Goal: Task Accomplishment & Management: Use online tool/utility

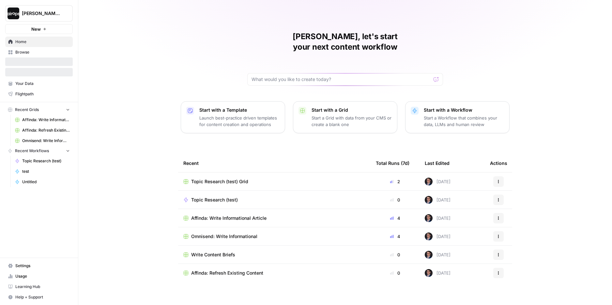
drag, startPoint x: 203, startPoint y: 59, endPoint x: 195, endPoint y: 58, distance: 7.9
click at [203, 59] on div "Mike, let's start your next content workflow Start with a Template Launch best-…" at bounding box center [344, 155] width 533 height 310
click at [127, 64] on div "Mike, let's start your next content workflow Start with a Template Launch best-…" at bounding box center [344, 155] width 533 height 310
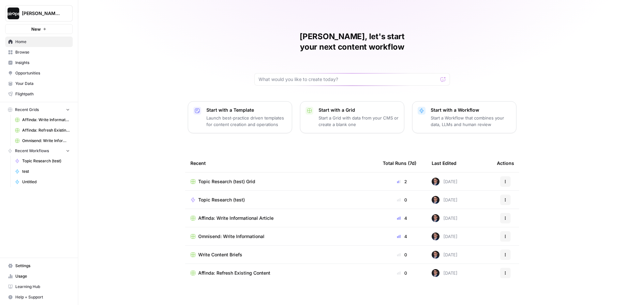
click at [142, 34] on div "Mike, let's start your next content workflow Start with a Template Launch best-…" at bounding box center [352, 155] width 548 height 310
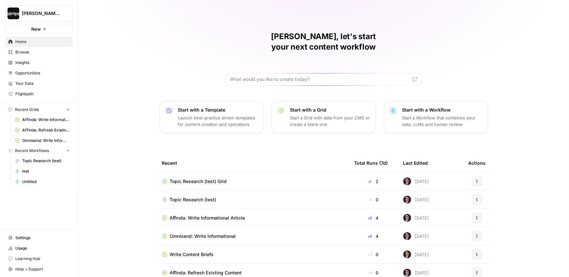
click at [88, 42] on div "Mike, let's start your next content workflow Start with a Template Launch best-…" at bounding box center [323, 155] width 491 height 310
click at [87, 55] on div "Mike, let's start your next content workflow Start with a Template Launch best-…" at bounding box center [323, 155] width 491 height 310
click at [30, 83] on span "Your Data" at bounding box center [42, 84] width 54 height 6
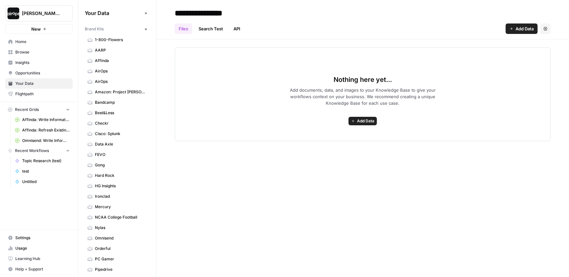
click at [144, 30] on icon "button" at bounding box center [146, 29] width 4 height 4
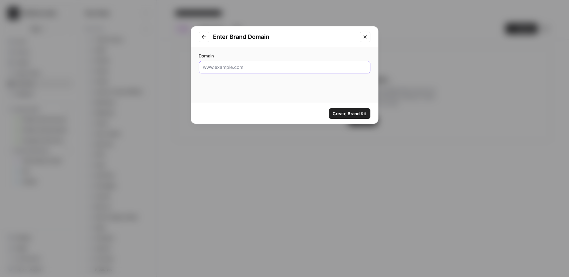
click at [246, 69] on input "Domain" at bounding box center [284, 67] width 163 height 7
paste input "https://footwearetc.com/"
type input "https://footwearetc.com/"
click at [353, 114] on span "Create Brand Kit" at bounding box center [350, 113] width 34 height 7
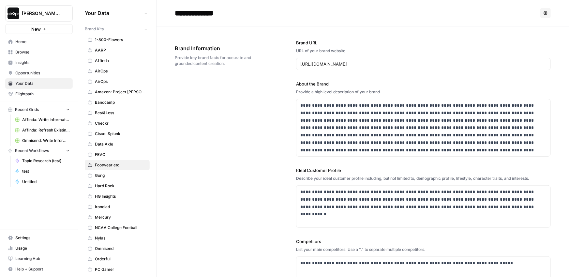
click at [244, 86] on div "**********" at bounding box center [363, 204] width 376 height 357
click at [38, 11] on span "[PERSON_NAME]-Sandbox" at bounding box center [41, 13] width 39 height 7
click at [228, 106] on div "**********" at bounding box center [363, 204] width 376 height 357
click at [34, 40] on span "Home" at bounding box center [42, 42] width 54 height 6
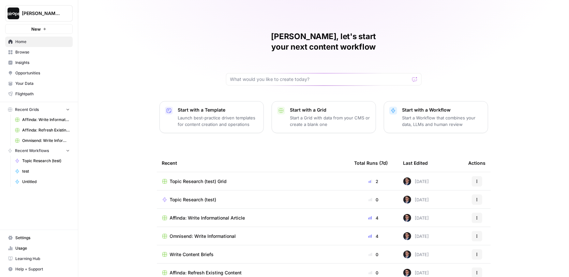
click at [196, 114] on p "Launch best-practice driven templates for content creation and operations" at bounding box center [218, 120] width 80 height 13
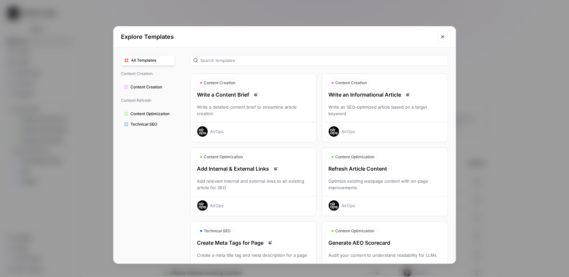
click at [374, 185] on div "Optimize existing webpage content with on-page improvements" at bounding box center [385, 184] width 126 height 13
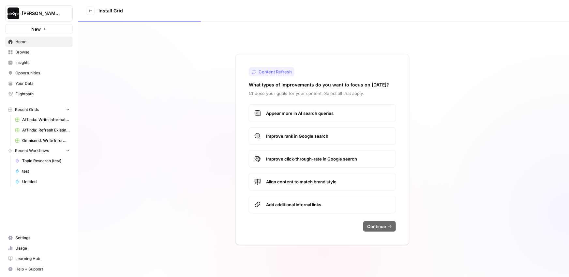
click at [293, 114] on span "Appear more in AI search queries" at bounding box center [328, 113] width 124 height 7
click at [292, 138] on span "Improve rank in Google search" at bounding box center [328, 136] width 124 height 7
click at [291, 163] on label "Improve click-through-rate in Google search" at bounding box center [322, 159] width 147 height 18
click at [292, 180] on span "Align content to match brand style" at bounding box center [328, 181] width 124 height 7
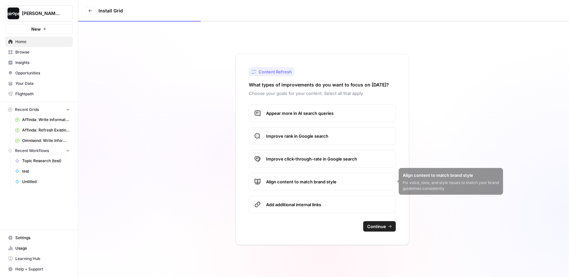
click at [293, 214] on div "Content Refresh What types of improvements do you want to focus on today? Choos…" at bounding box center [322, 149] width 174 height 191
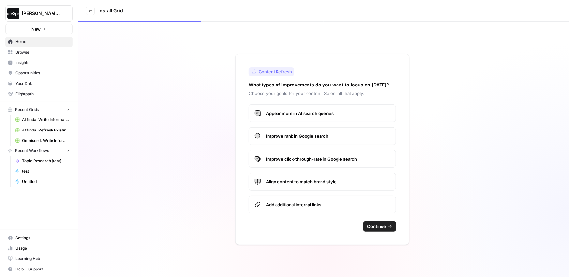
click at [295, 205] on span "Add additional internal links" at bounding box center [328, 204] width 124 height 7
drag, startPoint x: 366, startPoint y: 222, endPoint x: 368, endPoint y: 225, distance: 3.7
click at [366, 222] on button "Continue" at bounding box center [379, 226] width 33 height 10
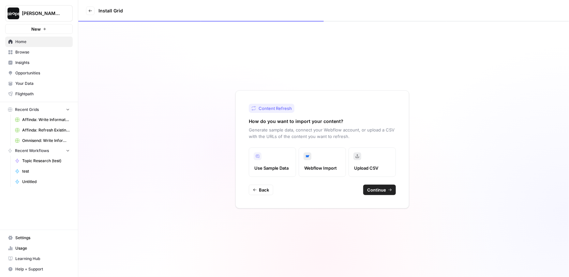
click at [376, 188] on span "Continue" at bounding box center [376, 190] width 19 height 7
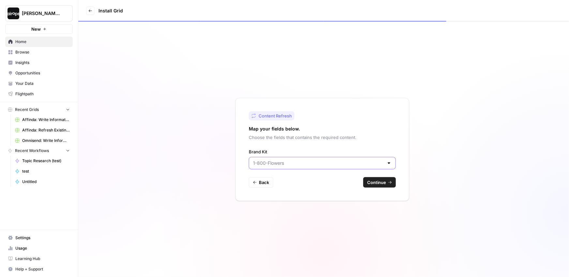
click at [285, 166] on input "Brand Kit" at bounding box center [318, 163] width 131 height 7
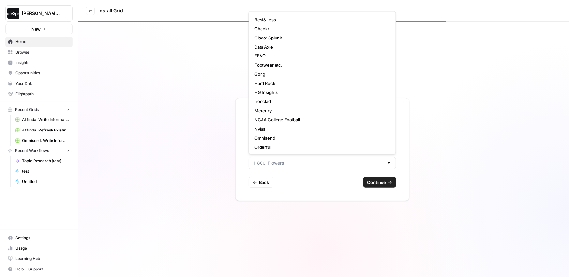
scroll to position [54, 0]
click at [278, 75] on span "Footwear etc." at bounding box center [320, 74] width 133 height 7
type input "Footwear etc."
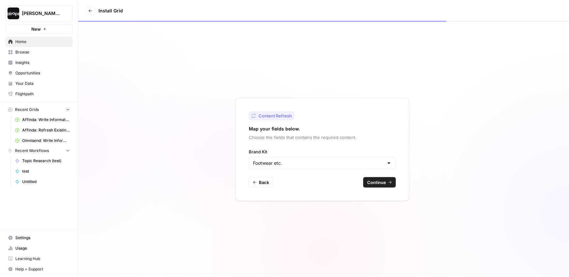
click at [382, 184] on span "Continue" at bounding box center [376, 182] width 19 height 7
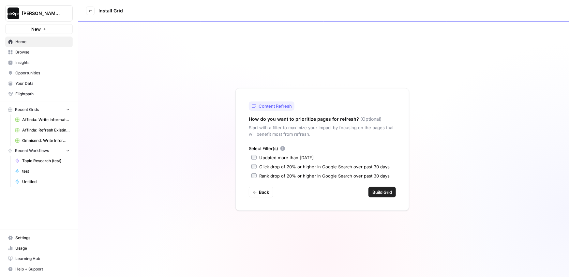
click at [308, 155] on div "Updated more than 90 days ago" at bounding box center [286, 157] width 54 height 7
click at [392, 191] on button "Build Grid" at bounding box center [381, 192] width 27 height 10
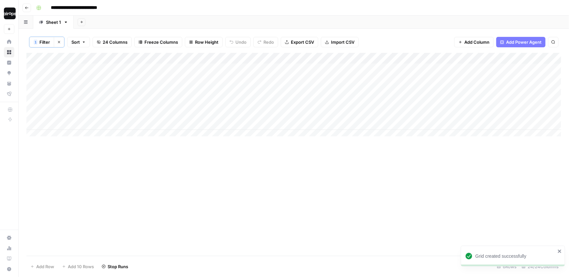
click at [51, 8] on input "**********" at bounding box center [82, 8] width 68 height 10
drag, startPoint x: 128, startPoint y: 9, endPoint x: 153, endPoint y: 8, distance: 24.1
click at [153, 8] on div "**********" at bounding box center [298, 8] width 529 height 10
type input "**********"
click at [203, 8] on div "**********" at bounding box center [298, 8] width 529 height 10
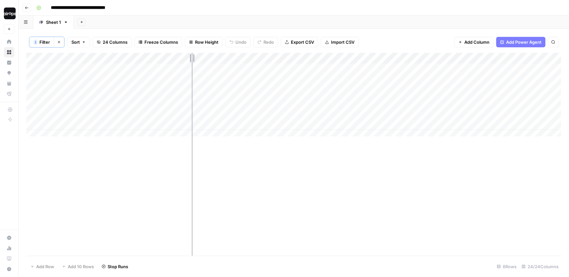
drag, startPoint x: 108, startPoint y: 56, endPoint x: 192, endPoint y: 59, distance: 83.9
click at [192, 59] on div "Add Column" at bounding box center [293, 97] width 535 height 88
drag, startPoint x: 191, startPoint y: 59, endPoint x: 181, endPoint y: 69, distance: 14.1
click at [202, 57] on div "Add Column" at bounding box center [293, 97] width 535 height 88
click at [55, 43] on button "Clear filters" at bounding box center [59, 42] width 10 height 10
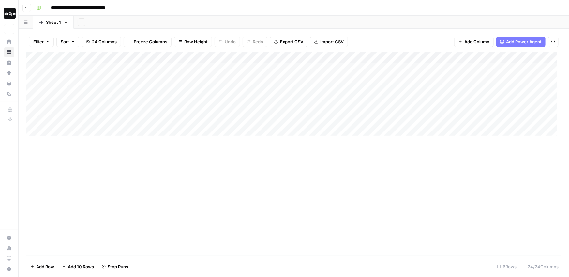
click at [152, 23] on div "Add Sheet" at bounding box center [321, 22] width 495 height 13
click at [73, 135] on div "Add Column" at bounding box center [293, 96] width 535 height 88
click at [76, 135] on div "Add Column" at bounding box center [293, 101] width 535 height 99
type input "**********"
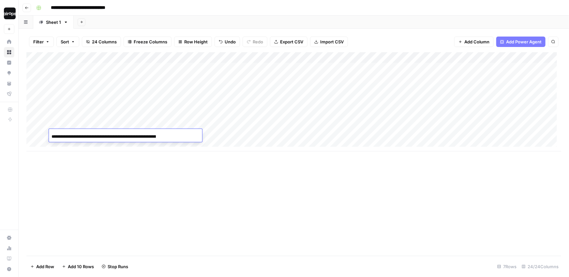
scroll to position [0, 85]
click at [171, 173] on div "Add Column" at bounding box center [293, 153] width 535 height 203
click at [239, 134] on div "Add Column" at bounding box center [293, 101] width 535 height 99
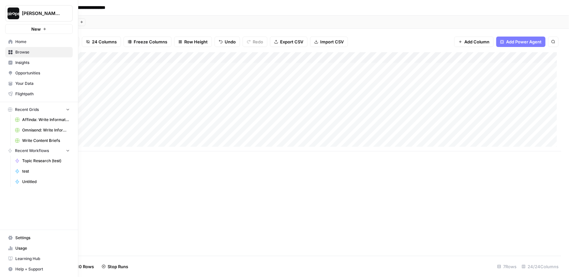
click at [15, 31] on button "New" at bounding box center [39, 29] width 68 height 10
click at [8, 43] on link "Home" at bounding box center [39, 42] width 68 height 10
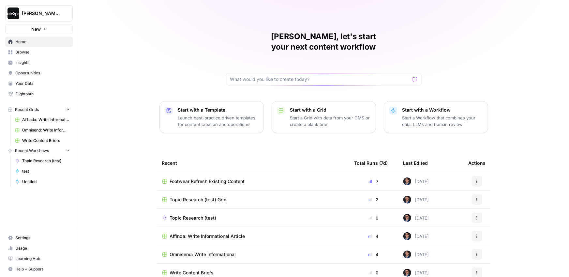
click at [209, 114] on p "Launch best-practice driven templates for content creation and operations" at bounding box center [218, 120] width 80 height 13
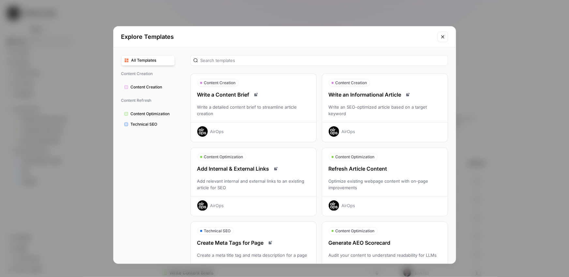
click at [361, 99] on div "Write an Informational Article Write an SEO-optimized article based on a target…" at bounding box center [385, 114] width 126 height 46
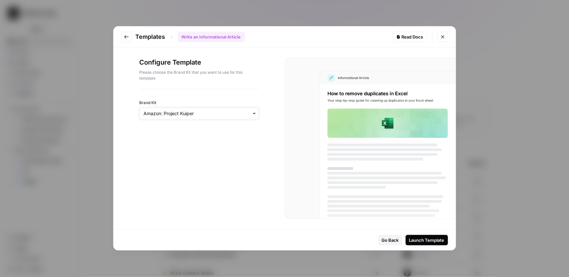
click at [202, 112] on input "Brand Kit" at bounding box center [199, 113] width 111 height 7
click at [165, 179] on div "Footwear etc." at bounding box center [199, 184] width 118 height 12
click at [439, 246] on div "Go Back Launch Template" at bounding box center [284, 240] width 342 height 21
click at [437, 240] on div "Launch Template" at bounding box center [426, 240] width 35 height 7
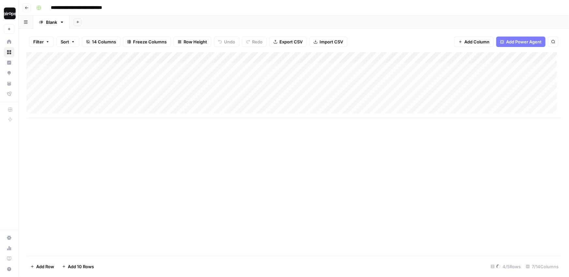
click at [68, 112] on div "Add Column" at bounding box center [293, 85] width 535 height 66
click at [84, 137] on div "Add Column" at bounding box center [293, 153] width 535 height 203
click at [185, 22] on div "Add Sheet" at bounding box center [319, 22] width 499 height 13
click at [101, 25] on div "Add Sheet" at bounding box center [319, 22] width 499 height 13
click at [54, 7] on input "**********" at bounding box center [83, 8] width 71 height 10
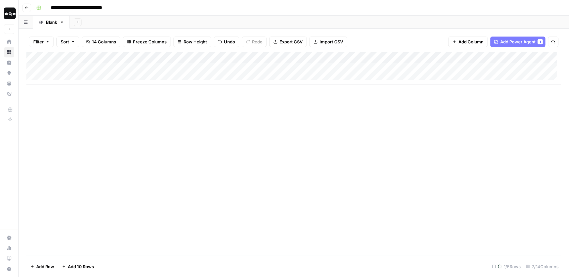
click at [53, 8] on input "**********" at bounding box center [83, 8] width 71 height 10
click at [52, 8] on input "**********" at bounding box center [83, 8] width 71 height 10
click at [51, 9] on input "**********" at bounding box center [83, 8] width 71 height 10
drag, startPoint x: 131, startPoint y: 8, endPoint x: 151, endPoint y: 3, distance: 20.5
click at [151, 3] on div "**********" at bounding box center [298, 8] width 529 height 10
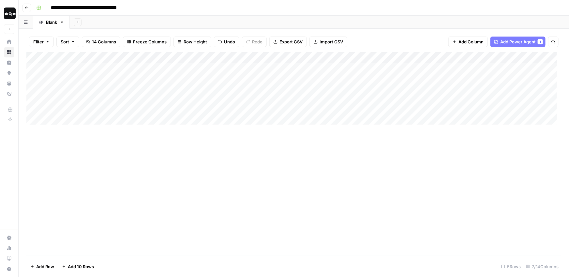
drag, startPoint x: 130, startPoint y: 9, endPoint x: 140, endPoint y: 8, distance: 9.8
click at [140, 8] on input "**********" at bounding box center [94, 8] width 93 height 10
type input "**********"
click at [179, 11] on div "**********" at bounding box center [298, 8] width 529 height 10
drag, startPoint x: 72, startPoint y: 147, endPoint x: 73, endPoint y: 130, distance: 17.3
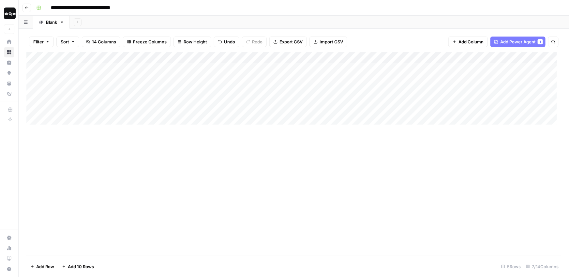
click at [72, 147] on div "Add Column" at bounding box center [293, 153] width 535 height 203
click at [189, 40] on span "Row Height" at bounding box center [195, 41] width 23 height 7
click at [203, 76] on span "Medium" at bounding box center [208, 73] width 47 height 7
click at [94, 188] on div "Add Column" at bounding box center [293, 153] width 535 height 203
click at [199, 18] on div "Add Sheet" at bounding box center [319, 22] width 499 height 13
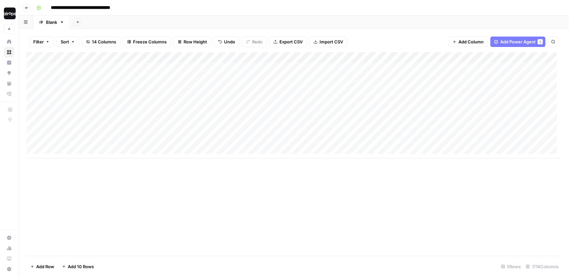
click at [205, 22] on div "Add Sheet" at bounding box center [319, 22] width 499 height 13
click at [185, 85] on div "Add Column" at bounding box center [293, 105] width 535 height 106
click at [183, 103] on div "Add Column" at bounding box center [293, 105] width 535 height 106
click at [183, 120] on div "Add Column" at bounding box center [293, 105] width 535 height 106
click at [184, 136] on div "Add Column" at bounding box center [293, 105] width 535 height 106
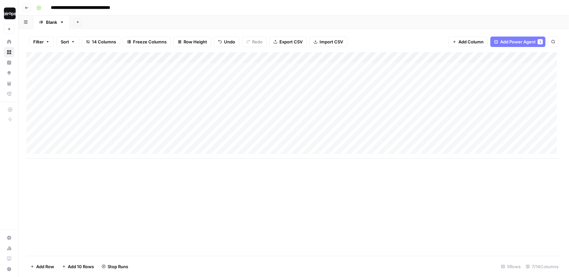
click at [197, 184] on div "Add Column" at bounding box center [293, 153] width 535 height 203
drag, startPoint x: 192, startPoint y: 69, endPoint x: 197, endPoint y: 148, distance: 79.7
click at [197, 148] on div "Add Column" at bounding box center [293, 105] width 535 height 106
drag, startPoint x: 96, startPoint y: 85, endPoint x: 93, endPoint y: 136, distance: 51.0
click at [93, 136] on div "Add Column" at bounding box center [293, 105] width 535 height 106
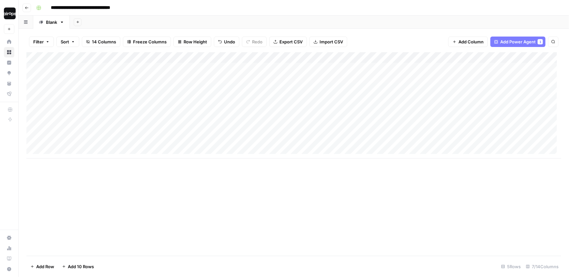
click at [100, 140] on div "Add Column" at bounding box center [293, 105] width 535 height 106
click at [132, 176] on div "Add Column" at bounding box center [293, 153] width 535 height 203
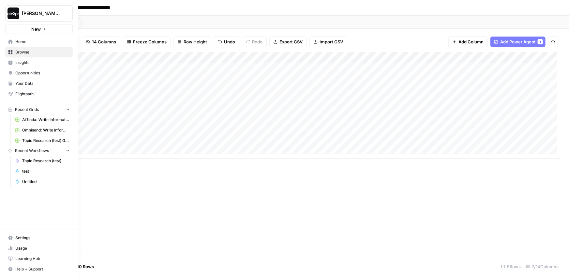
click at [11, 83] on icon at bounding box center [10, 83] width 4 height 3
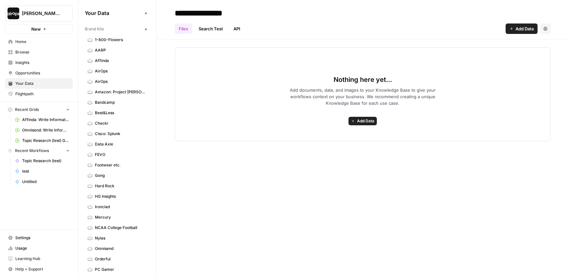
click at [165, 54] on div "Nothing here yet... Add documents, data, and images to your Knowledge Base to g…" at bounding box center [363, 90] width 413 height 102
click at [108, 165] on span "Footwear etc." at bounding box center [121, 165] width 52 height 6
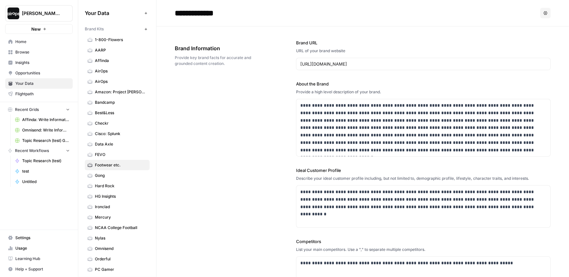
drag, startPoint x: 111, startPoint y: 30, endPoint x: 84, endPoint y: 29, distance: 27.1
click at [84, 29] on div "Your Data Add Data Brand Kits New 1-800-Flowers AARP Affinda AirOps AirOps Amaz…" at bounding box center [117, 138] width 78 height 277
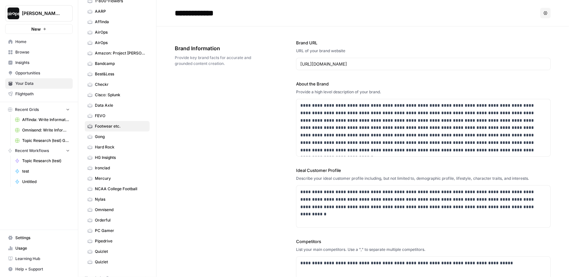
scroll to position [52, 0]
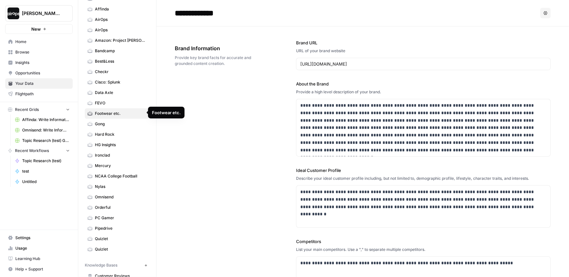
click at [267, 100] on div "**********" at bounding box center [363, 204] width 376 height 357
click at [325, 66] on input "https://footwearetc.com/" at bounding box center [423, 64] width 246 height 7
click at [326, 67] on div "https://footwearetc.com/" at bounding box center [423, 64] width 255 height 12
click at [326, 67] on input "https://footwearetc.com/" at bounding box center [423, 64] width 246 height 7
click at [277, 82] on div "**********" at bounding box center [363, 204] width 376 height 357
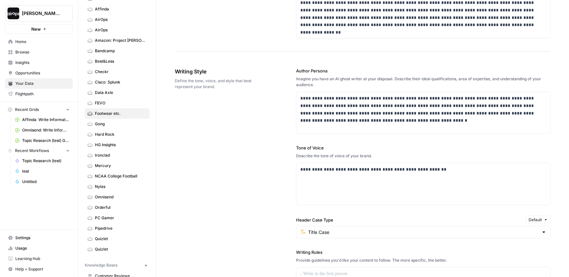
scroll to position [339, 0]
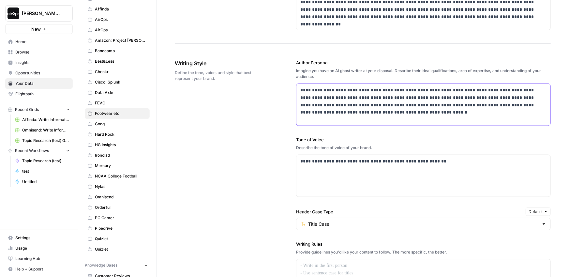
click at [405, 119] on div "**********" at bounding box center [423, 105] width 254 height 42
click at [465, 169] on div "**********" at bounding box center [423, 176] width 254 height 42
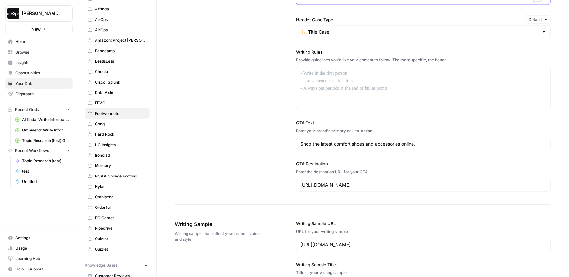
scroll to position [554, 0]
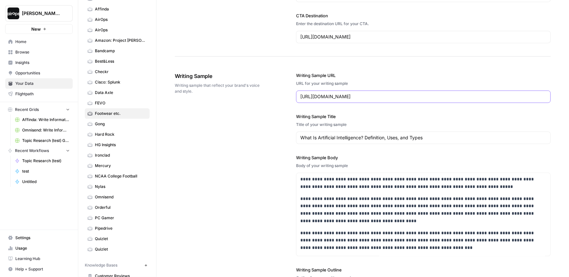
drag, startPoint x: 433, startPoint y: 96, endPoint x: 277, endPoint y: 98, distance: 155.9
click at [279, 98] on div "**********" at bounding box center [363, 220] width 376 height 323
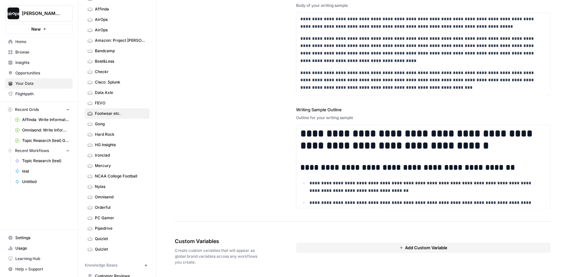
click at [237, 147] on div "**********" at bounding box center [363, 60] width 376 height 323
click at [349, 242] on button "Add Custom Variable" at bounding box center [423, 247] width 255 height 10
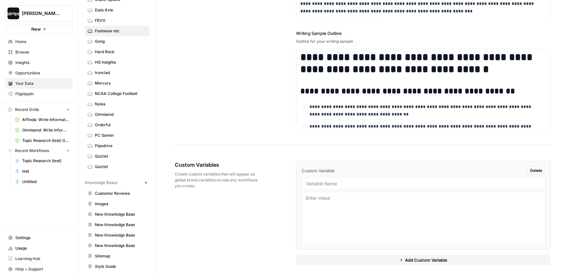
drag, startPoint x: 122, startPoint y: 180, endPoint x: 86, endPoint y: 181, distance: 36.5
click at [86, 181] on div "Knowledge Bases" at bounding box center [113, 183] width 57 height 6
click at [113, 202] on span "Images" at bounding box center [121, 204] width 52 height 6
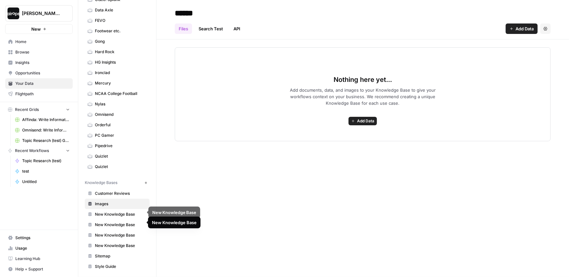
click at [113, 216] on link "New Knowledge Base" at bounding box center [117, 214] width 65 height 10
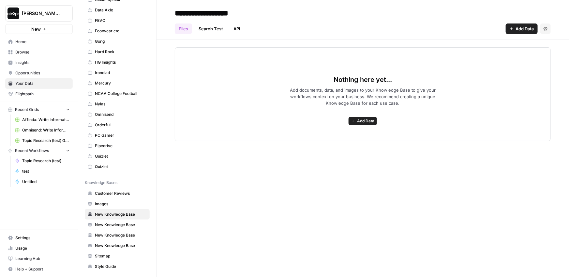
click at [365, 120] on span "Add Data" at bounding box center [365, 121] width 17 height 6
click at [144, 182] on icon "button" at bounding box center [146, 183] width 4 height 4
click at [361, 125] on button "Add Data" at bounding box center [363, 121] width 28 height 8
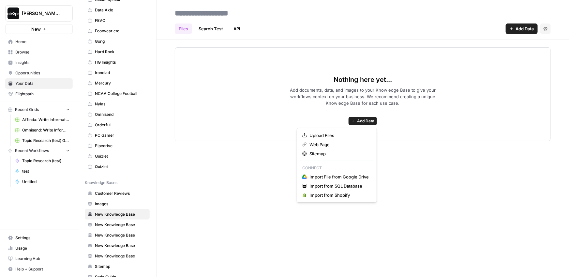
click at [232, 107] on div "Nothing here yet... Add documents, data, and images to your Knowledge Base to g…" at bounding box center [363, 94] width 376 height 94
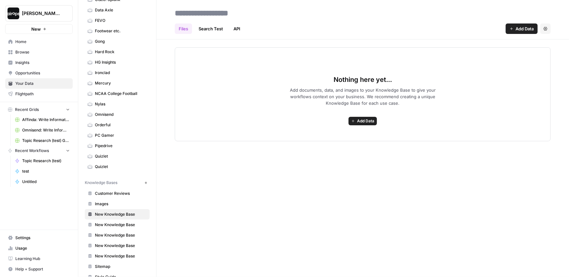
click at [34, 43] on span "Home" at bounding box center [42, 42] width 54 height 6
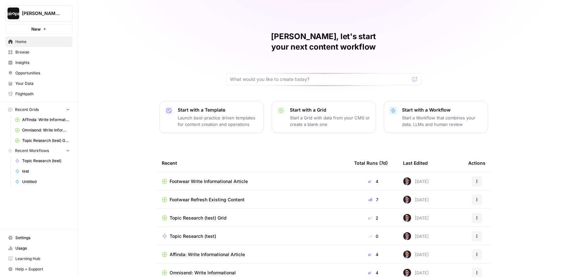
click at [111, 57] on div "Mike, let's start your next content workflow Start with a Template Launch best-…" at bounding box center [323, 155] width 491 height 310
click at [219, 114] on p "Launch best-practice driven templates for content creation and operations" at bounding box center [218, 120] width 80 height 13
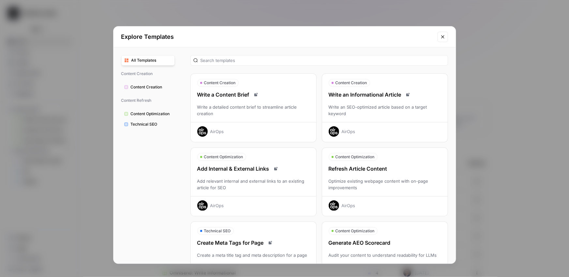
click at [443, 37] on icon "Close modal" at bounding box center [442, 36] width 3 height 3
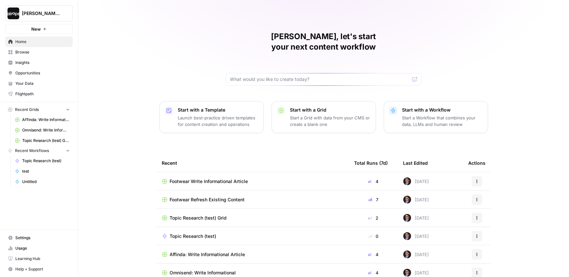
click at [173, 59] on div "Mike, let's start your next content workflow Start with a Template Launch best-…" at bounding box center [323, 155] width 491 height 310
click at [228, 178] on span "Footwear Write Informational Article" at bounding box center [209, 181] width 78 height 7
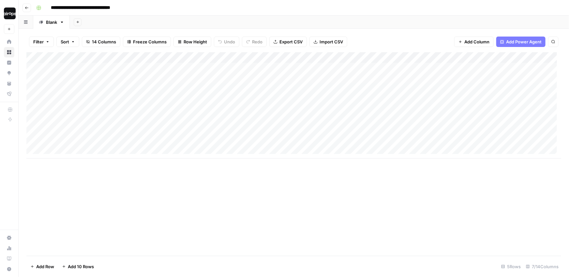
click at [261, 21] on div "Add Sheet" at bounding box center [319, 22] width 499 height 13
drag, startPoint x: 212, startPoint y: 92, endPoint x: 218, endPoint y: 142, distance: 49.7
click at [218, 142] on div "Add Column" at bounding box center [293, 105] width 535 height 106
click at [106, 134] on div "Add Column" at bounding box center [293, 105] width 535 height 106
drag, startPoint x: 201, startPoint y: 67, endPoint x: 203, endPoint y: 136, distance: 68.5
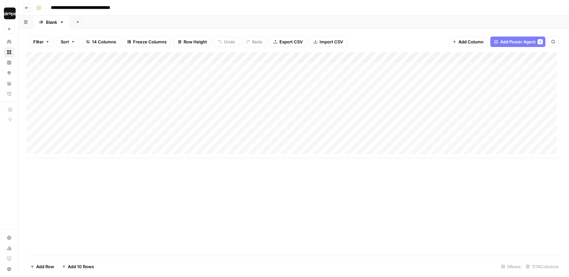
click at [203, 136] on div "Add Column" at bounding box center [293, 105] width 535 height 106
click at [113, 142] on div "Add Column" at bounding box center [293, 105] width 535 height 106
click at [226, 136] on div "Add Column" at bounding box center [293, 105] width 535 height 106
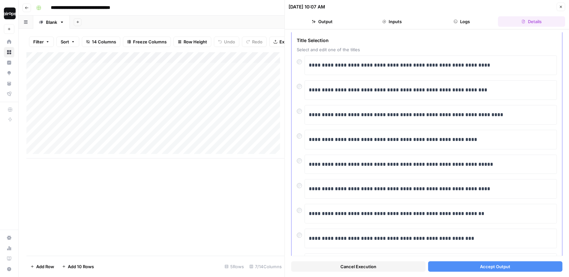
scroll to position [37, 0]
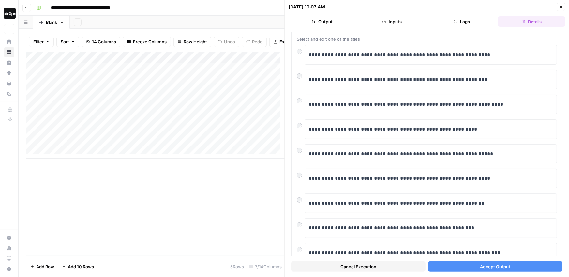
click at [489, 268] on span "Accept Output" at bounding box center [495, 266] width 30 height 7
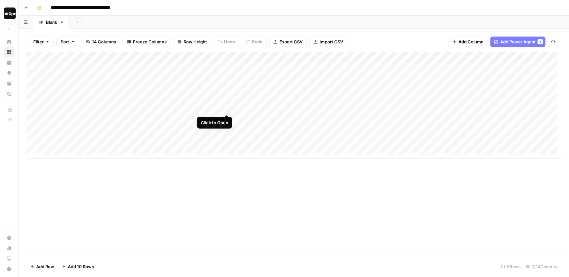
click at [227, 102] on div "Add Column" at bounding box center [293, 105] width 535 height 106
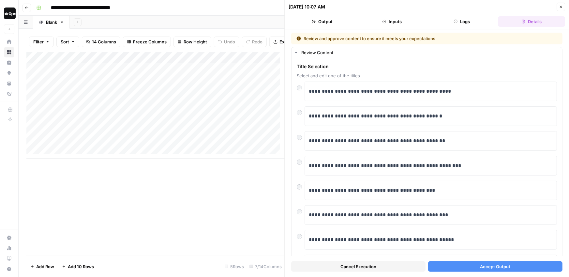
click at [459, 266] on button "Accept Output" at bounding box center [495, 266] width 134 height 10
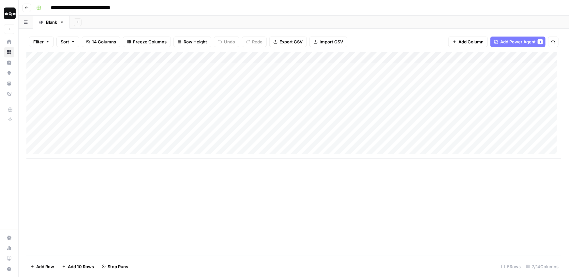
click at [379, 21] on div "Add Sheet" at bounding box center [319, 22] width 499 height 13
click at [220, 57] on div "Add Column" at bounding box center [293, 105] width 535 height 106
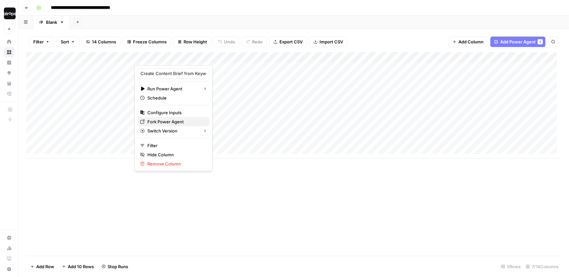
click at [154, 121] on span "Fork Power Agent" at bounding box center [175, 121] width 57 height 7
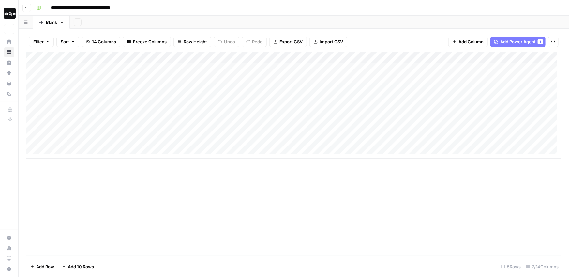
drag, startPoint x: 105, startPoint y: 69, endPoint x: 113, endPoint y: 120, distance: 50.8
click at [102, 135] on div "Add Column" at bounding box center [293, 105] width 535 height 106
click at [240, 14] on header "**********" at bounding box center [294, 8] width 550 height 16
drag, startPoint x: 253, startPoint y: 69, endPoint x: 253, endPoint y: 141, distance: 71.4
click at [253, 141] on div "Add Column" at bounding box center [293, 105] width 535 height 106
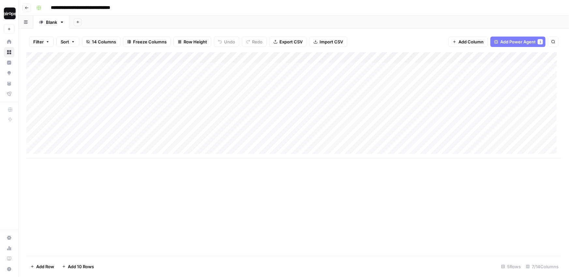
drag, startPoint x: 347, startPoint y: 74, endPoint x: 343, endPoint y: 136, distance: 62.8
click at [343, 136] on div "Add Column" at bounding box center [293, 105] width 535 height 106
drag, startPoint x: 399, startPoint y: 75, endPoint x: 399, endPoint y: 145, distance: 70.1
click at [399, 145] on div "Add Column" at bounding box center [293, 105] width 535 height 106
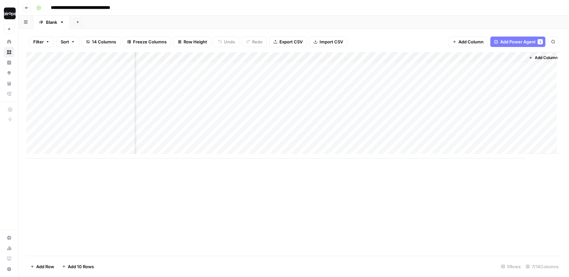
drag, startPoint x: 416, startPoint y: 75, endPoint x: 416, endPoint y: 141, distance: 65.5
click at [416, 141] on div "Add Column" at bounding box center [293, 105] width 535 height 106
click at [544, 57] on span "Add Column" at bounding box center [546, 58] width 23 height 6
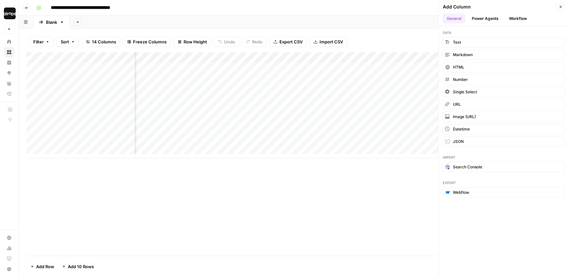
click at [561, 8] on icon "button" at bounding box center [561, 7] width 4 height 4
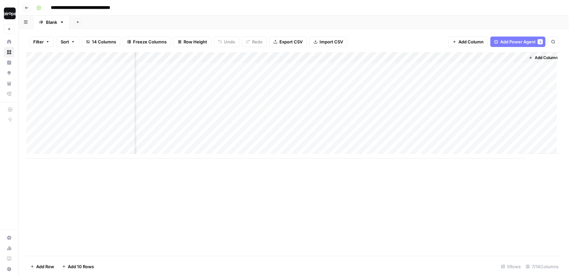
click at [546, 60] on span "Add Column" at bounding box center [546, 58] width 23 height 6
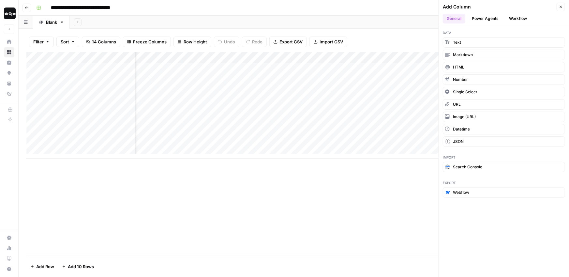
click at [490, 17] on button "Power Agents" at bounding box center [485, 19] width 35 height 10
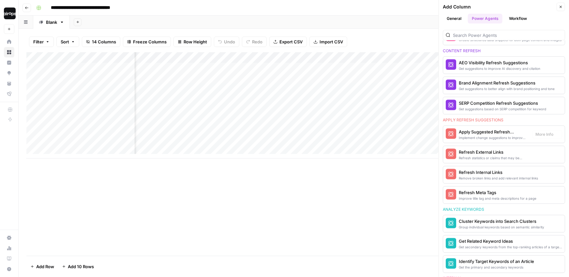
scroll to position [433, 0]
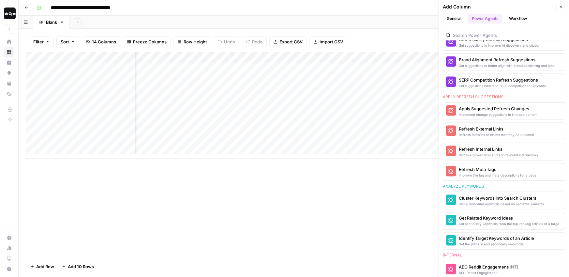
click at [561, 6] on icon "button" at bounding box center [561, 7] width 4 height 4
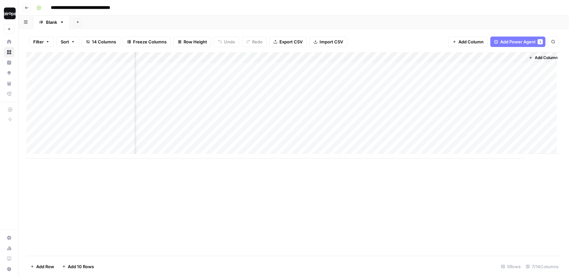
click at [538, 57] on span "Add Column" at bounding box center [546, 58] width 23 height 6
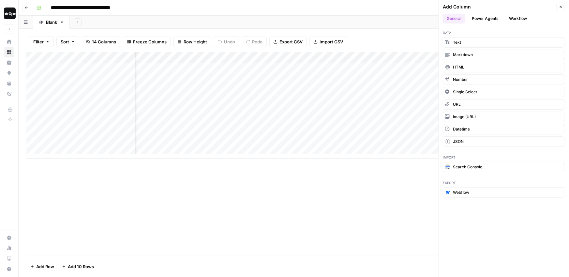
click at [484, 19] on button "Power Agents" at bounding box center [485, 19] width 35 height 10
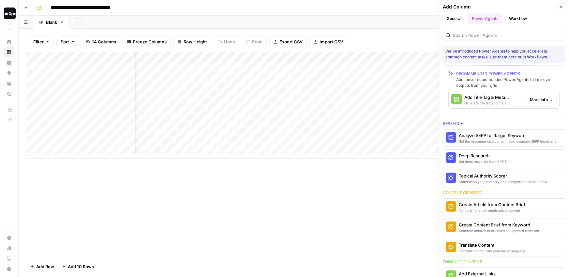
click at [494, 104] on div "Generate title tag and meta descriptions for a page" at bounding box center [492, 102] width 57 height 5
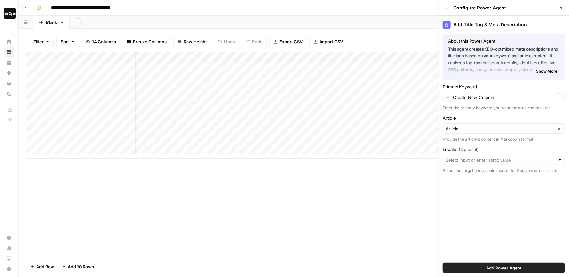
click at [507, 266] on span "Add Power Agent" at bounding box center [504, 267] width 36 height 7
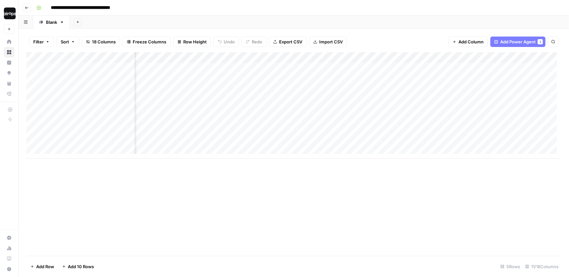
click at [411, 204] on div "Add Column" at bounding box center [293, 153] width 535 height 203
click at [286, 101] on div "Add Column" at bounding box center [293, 105] width 535 height 106
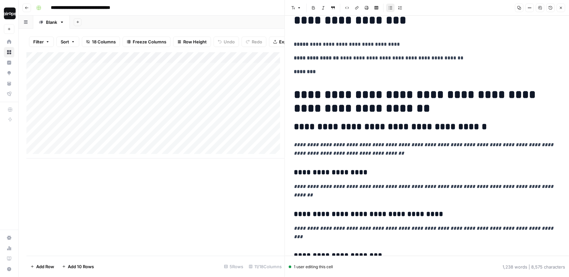
scroll to position [35, 0]
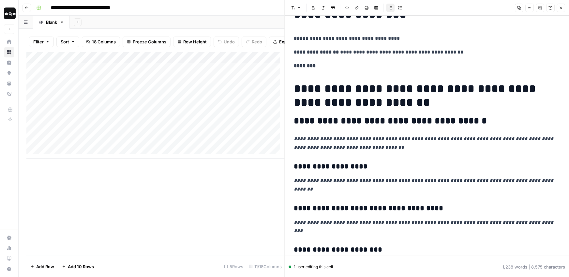
click at [363, 36] on p "**********" at bounding box center [425, 38] width 262 height 8
click at [424, 51] on p "**********" at bounding box center [425, 52] width 262 height 8
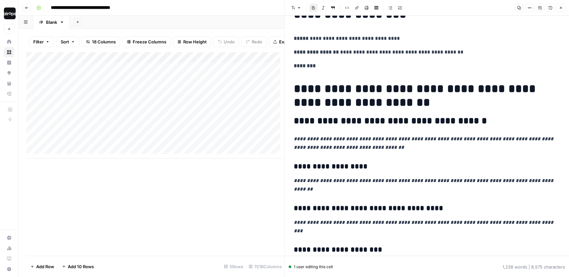
click at [424, 51] on p "**********" at bounding box center [425, 52] width 262 height 8
click at [456, 140] on em "**********" at bounding box center [424, 142] width 261 height 13
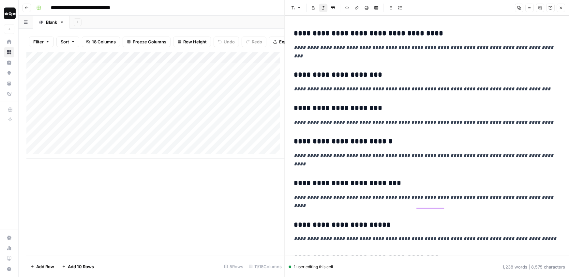
scroll to position [216, 0]
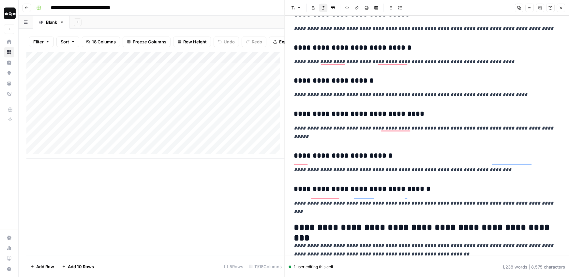
click at [486, 167] on em "**********" at bounding box center [403, 169] width 218 height 5
drag, startPoint x: 504, startPoint y: 128, endPoint x: 312, endPoint y: 130, distance: 191.7
click at [312, 166] on p "**********" at bounding box center [427, 170] width 266 height 8
click at [335, 139] on span "Edit with AI" at bounding box center [333, 139] width 21 height 6
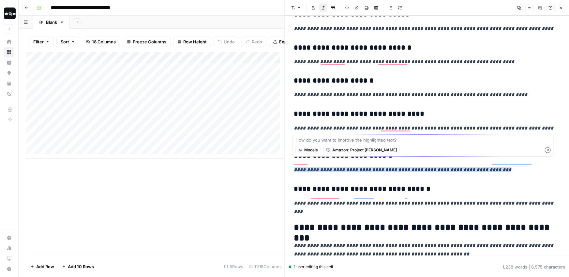
click at [311, 151] on span "Models" at bounding box center [311, 150] width 14 height 6
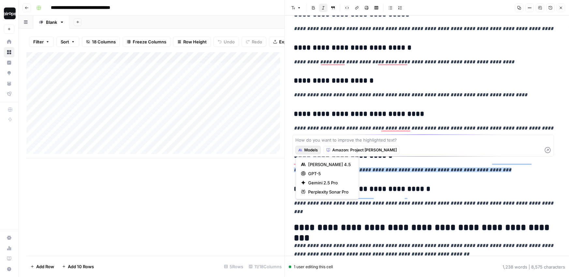
click at [344, 151] on h3 "**********" at bounding box center [425, 155] width 262 height 9
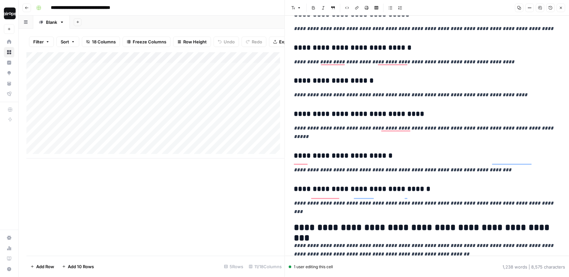
click at [561, 9] on icon "button" at bounding box center [561, 8] width 4 height 4
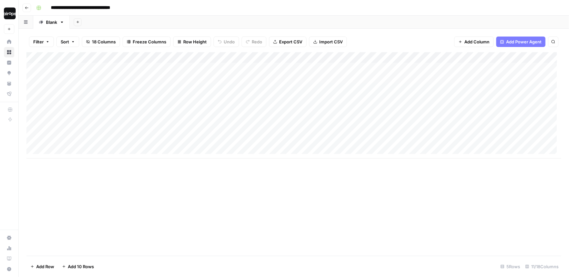
click at [355, 189] on div "Add Column" at bounding box center [293, 153] width 535 height 203
click at [337, 103] on div "Add Column" at bounding box center [293, 105] width 535 height 106
click at [337, 136] on div "Add Column" at bounding box center [293, 105] width 535 height 106
click at [227, 218] on div "Add Column" at bounding box center [293, 153] width 535 height 203
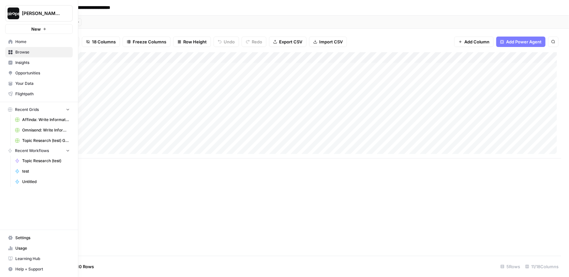
click at [13, 83] on link "Your Data" at bounding box center [39, 83] width 68 height 10
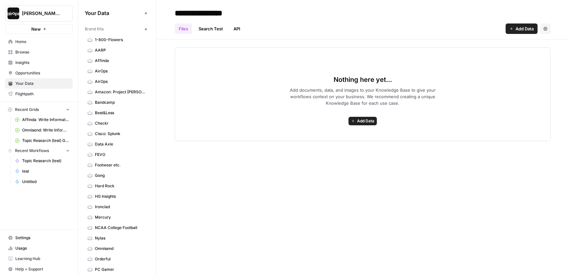
click at [19, 43] on span "Home" at bounding box center [42, 42] width 54 height 6
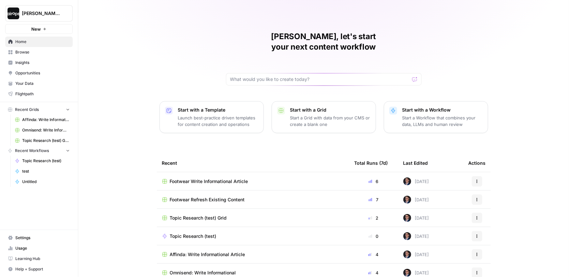
click at [231, 196] on span "Footwear Refresh Existing Content" at bounding box center [207, 199] width 75 height 7
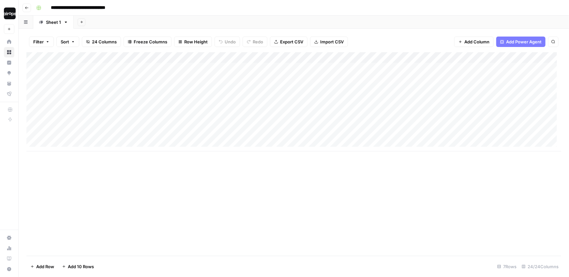
click at [257, 18] on div "Add Sheet" at bounding box center [321, 22] width 495 height 13
click at [44, 136] on div "Add Column" at bounding box center [293, 101] width 535 height 99
drag, startPoint x: 190, startPoint y: 69, endPoint x: 190, endPoint y: 127, distance: 57.4
click at [190, 127] on div "Add Column" at bounding box center [293, 101] width 535 height 99
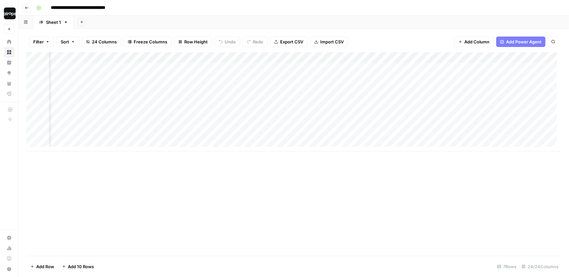
click at [193, 38] on span "Row Height" at bounding box center [195, 41] width 23 height 7
click at [197, 73] on span "Medium" at bounding box center [209, 73] width 47 height 7
click at [205, 23] on div "Add Sheet" at bounding box center [321, 22] width 495 height 13
click at [236, 126] on div "Add Column" at bounding box center [293, 122] width 535 height 140
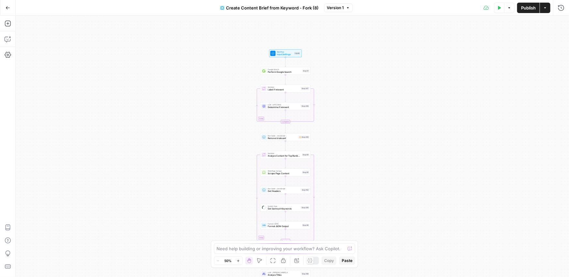
drag, startPoint x: 343, startPoint y: 60, endPoint x: 336, endPoint y: 176, distance: 116.3
click at [336, 176] on div "Workflow Input Settings Inputs Google Search Perform Google Search Step 51 Loop…" at bounding box center [292, 146] width 553 height 261
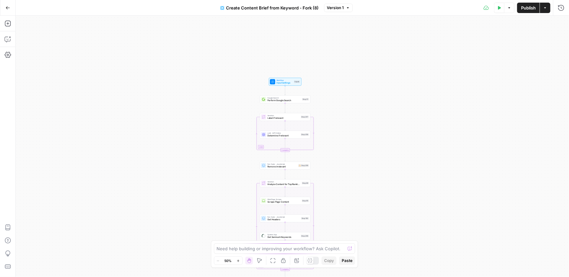
click at [325, 108] on div "Workflow Input Settings Inputs Google Search Perform Google Search Step 51 Loop…" at bounding box center [292, 146] width 553 height 261
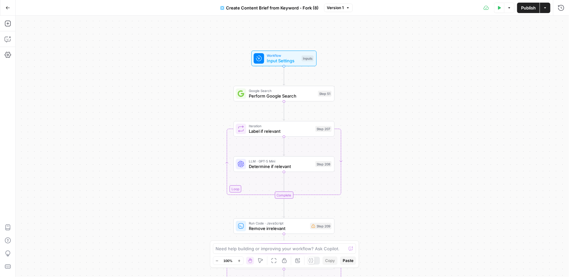
drag, startPoint x: 323, startPoint y: 109, endPoint x: 362, endPoint y: 112, distance: 38.6
click at [362, 112] on div "Workflow Input Settings Inputs Google Search Perform Google Search Step 51 Loop…" at bounding box center [292, 146] width 553 height 261
click at [359, 107] on div "Workflow Input Settings Inputs Google Search Perform Google Search Step 51 Loop…" at bounding box center [292, 146] width 553 height 261
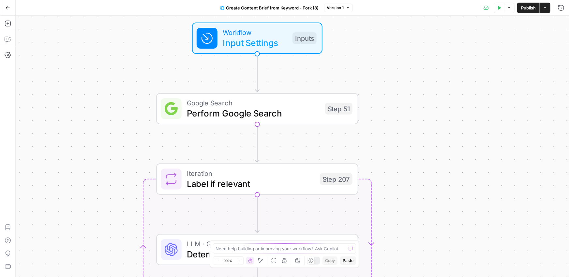
drag, startPoint x: 360, startPoint y: 108, endPoint x: 408, endPoint y: 135, distance: 55.3
click at [408, 135] on div "Workflow Input Settings Inputs Google Search Perform Google Search Step 51 Loop…" at bounding box center [292, 146] width 553 height 261
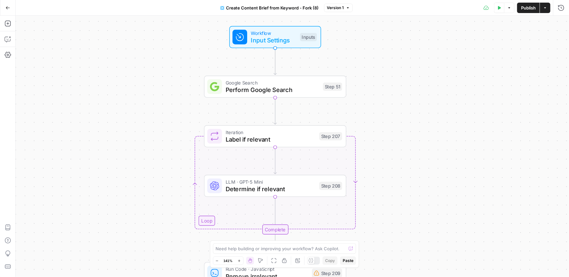
drag, startPoint x: 415, startPoint y: 142, endPoint x: 393, endPoint y: 114, distance: 35.3
click at [393, 114] on div "Workflow Input Settings Inputs Google Search Perform Google Search Step 51 Loop…" at bounding box center [292, 146] width 553 height 261
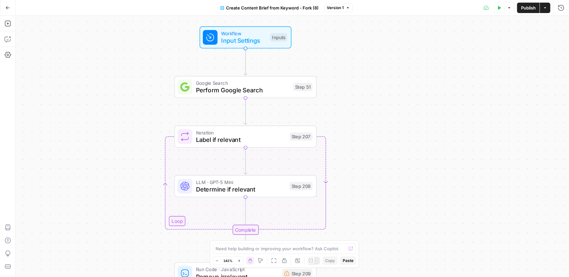
drag, startPoint x: 400, startPoint y: 125, endPoint x: 371, endPoint y: 126, distance: 29.7
click at [371, 126] on div "Workflow Input Settings Inputs Google Search Perform Google Search Step 51 Loop…" at bounding box center [292, 146] width 553 height 261
click at [236, 41] on span "Input Settings" at bounding box center [243, 40] width 45 height 9
click at [255, 37] on span "Input Settings" at bounding box center [243, 40] width 45 height 9
click at [401, 88] on label "Primary Keyword" at bounding box center [453, 87] width 135 height 7
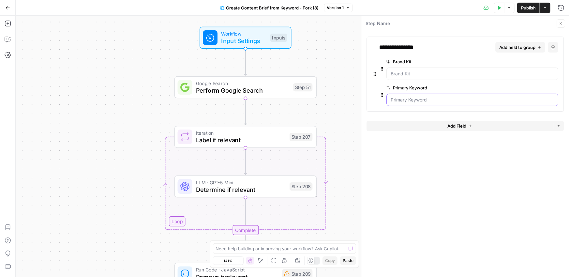
click at [401, 97] on Keyword "Primary Keyword" at bounding box center [472, 100] width 163 height 7
click at [401, 88] on label "Primary Keyword" at bounding box center [453, 87] width 135 height 7
click at [401, 97] on Keyword "Primary Keyword" at bounding box center [472, 100] width 163 height 7
click at [401, 88] on label "Primary Keyword" at bounding box center [453, 87] width 135 height 7
click at [401, 97] on Keyword "Primary Keyword" at bounding box center [472, 100] width 163 height 7
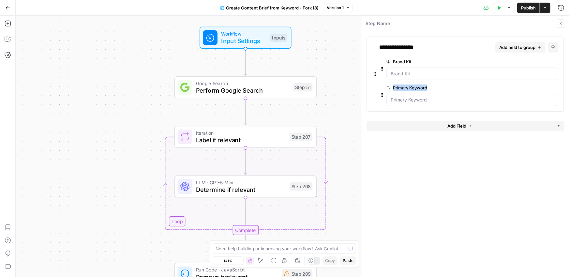
click at [561, 23] on icon "button" at bounding box center [561, 24] width 4 height 4
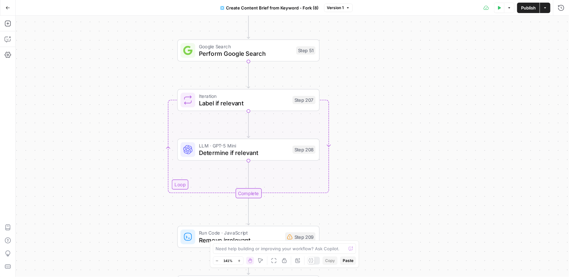
drag, startPoint x: 377, startPoint y: 146, endPoint x: 380, endPoint y: 121, distance: 25.6
click at [380, 121] on div "Workflow Input Settings Inputs Google Search Perform Google Search Step 51 Loop…" at bounding box center [292, 146] width 553 height 261
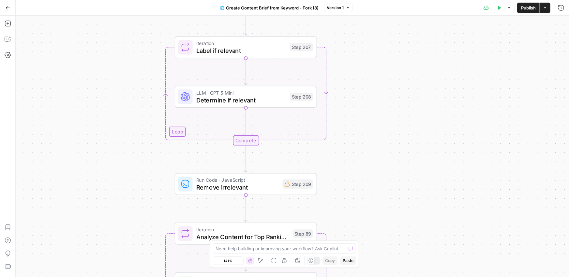
drag, startPoint x: 368, startPoint y: 119, endPoint x: 366, endPoint y: 67, distance: 52.6
click at [366, 67] on div "Workflow Input Settings Inputs Google Search Perform Google Search Step 51 Loop…" at bounding box center [292, 146] width 553 height 261
click at [254, 101] on span "Determine if relevant" at bounding box center [241, 99] width 90 height 9
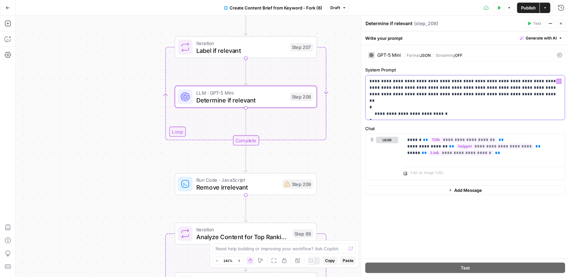
click at [463, 88] on p "**********" at bounding box center [464, 97] width 191 height 39
click at [464, 88] on p "**********" at bounding box center [464, 97] width 191 height 39
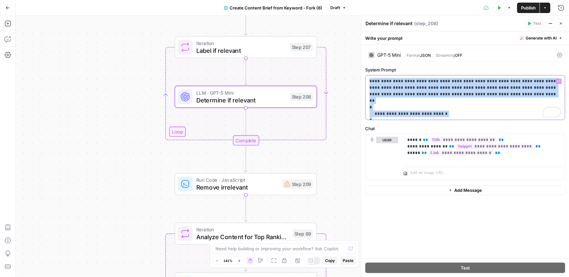
click at [465, 88] on p "**********" at bounding box center [464, 97] width 191 height 39
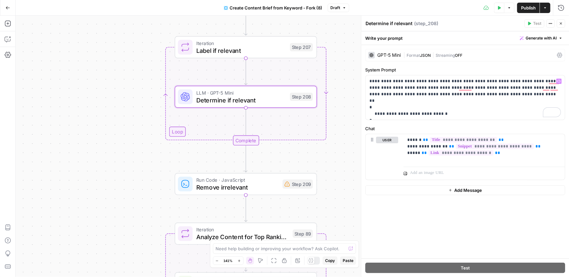
click at [561, 24] on icon "button" at bounding box center [561, 24] width 4 height 4
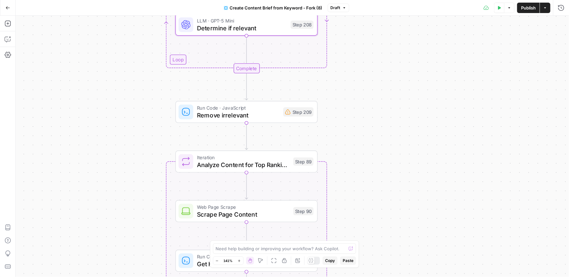
drag, startPoint x: 387, startPoint y: 189, endPoint x: 388, endPoint y: 109, distance: 79.9
click at [388, 109] on div "Workflow Input Settings Inputs Google Search Perform Google Search Step 51 Loop…" at bounding box center [292, 146] width 553 height 261
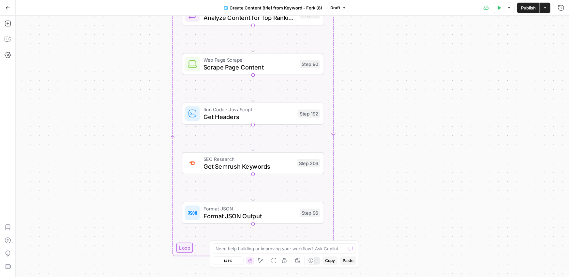
drag, startPoint x: 384, startPoint y: 201, endPoint x: 390, endPoint y: 63, distance: 138.7
click at [390, 63] on div "Workflow Input Settings Inputs Google Search Perform Google Search Step 51 Loop…" at bounding box center [292, 146] width 553 height 261
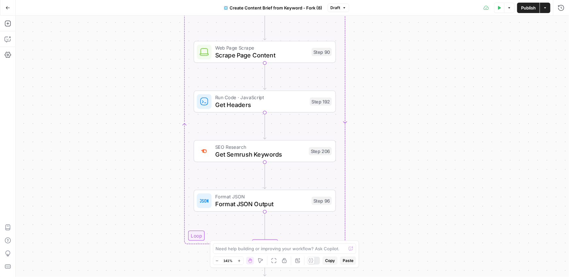
drag, startPoint x: 375, startPoint y: 146, endPoint x: 387, endPoint y: 134, distance: 16.6
click at [387, 134] on div "Workflow Input Settings Inputs Google Search Perform Google Search Step 51 Loop…" at bounding box center [292, 146] width 553 height 261
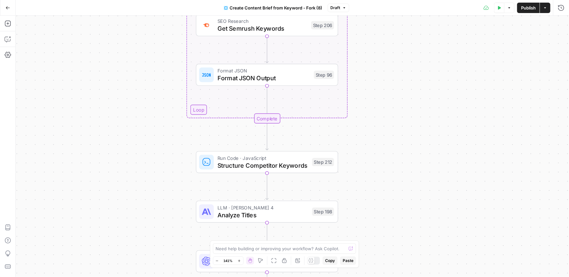
drag, startPoint x: 365, startPoint y: 200, endPoint x: 369, endPoint y: 45, distance: 154.6
click at [369, 45] on div "Workflow Input Settings Inputs Google Search Perform Google Search Step 51 Loop…" at bounding box center [292, 146] width 553 height 261
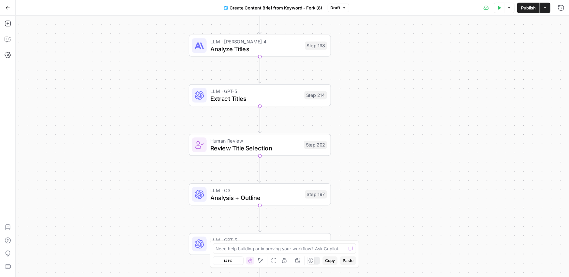
drag, startPoint x: 390, startPoint y: 185, endPoint x: 383, endPoint y: 48, distance: 137.5
click at [383, 48] on div "Workflow Input Settings Inputs Google Search Perform Google Search Step 51 Loop…" at bounding box center [292, 146] width 553 height 261
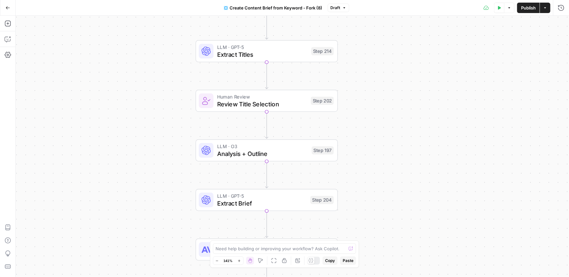
drag, startPoint x: 221, startPoint y: 120, endPoint x: 228, endPoint y: 76, distance: 44.6
click at [228, 76] on div "Workflow Input Settings Inputs Google Search Perform Google Search Step 51 Loop…" at bounding box center [292, 146] width 553 height 261
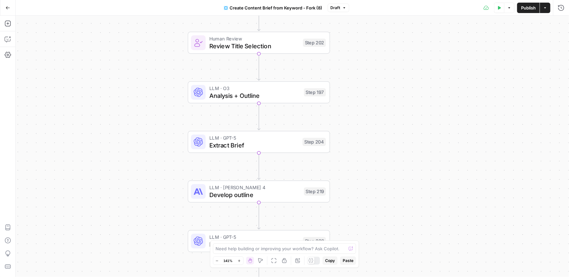
drag, startPoint x: 374, startPoint y: 159, endPoint x: 366, endPoint y: 98, distance: 62.6
click at [366, 98] on div "Workflow Input Settings Inputs Google Search Perform Google Search Step 51 Loop…" at bounding box center [292, 146] width 553 height 261
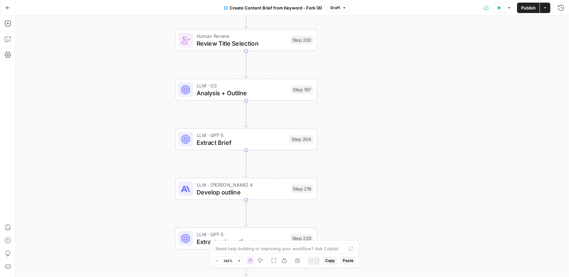
drag, startPoint x: 348, startPoint y: 108, endPoint x: 336, endPoint y: 109, distance: 12.5
click at [338, 109] on div "Workflow Input Settings Inputs Google Search Perform Google Search Step 51 Loop…" at bounding box center [292, 146] width 553 height 261
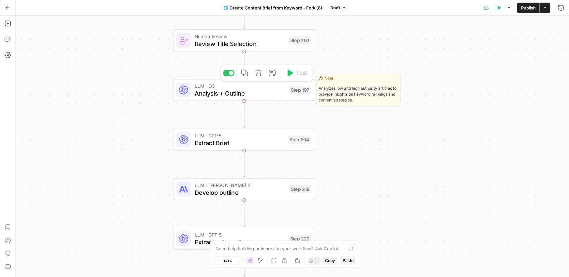
click at [260, 96] on span "Analysis + Outline" at bounding box center [240, 93] width 91 height 9
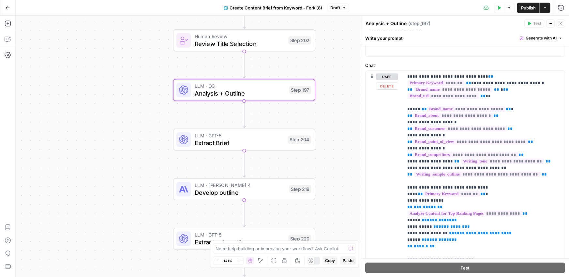
scroll to position [74, 0]
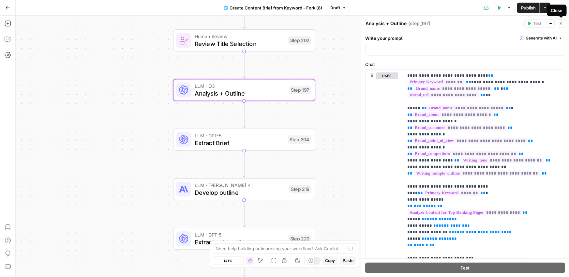
click at [561, 24] on icon "button" at bounding box center [561, 24] width 4 height 4
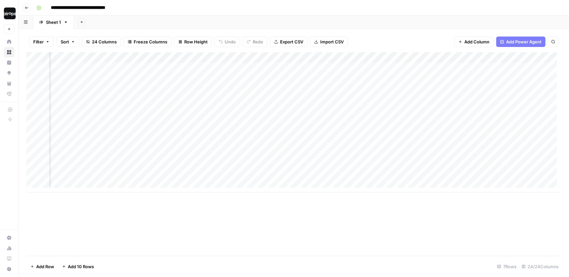
scroll to position [0, 758]
click at [270, 159] on div "Add Column" at bounding box center [293, 122] width 535 height 140
click at [382, 154] on div "Add Column" at bounding box center [293, 122] width 535 height 140
drag, startPoint x: 315, startPoint y: 68, endPoint x: 373, endPoint y: 160, distance: 109.0
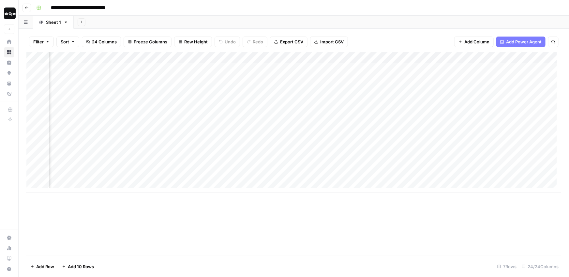
click at [373, 160] on div "Add Column" at bounding box center [293, 122] width 535 height 140
click at [352, 196] on div "Add Column" at bounding box center [293, 153] width 535 height 203
click at [308, 202] on div "Add Column" at bounding box center [293, 153] width 535 height 203
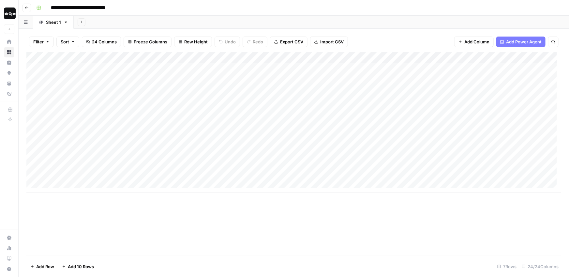
click at [91, 203] on div "Add Column" at bounding box center [293, 153] width 535 height 203
click at [238, 21] on div "Add Sheet" at bounding box center [321, 22] width 495 height 13
drag, startPoint x: 201, startPoint y: 58, endPoint x: 281, endPoint y: 55, distance: 79.9
click at [281, 55] on div "Add Column" at bounding box center [293, 122] width 535 height 140
click at [265, 175] on div "Add Column" at bounding box center [293, 122] width 535 height 140
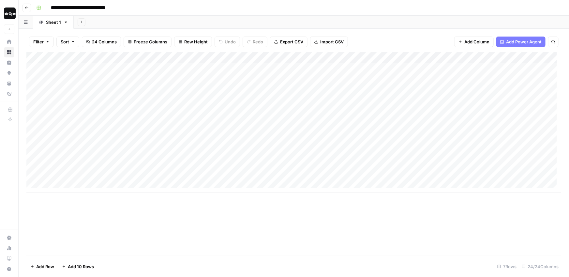
click at [175, 17] on div "Add Sheet" at bounding box center [321, 22] width 495 height 13
click at [175, 20] on div "Add Sheet" at bounding box center [321, 22] width 495 height 13
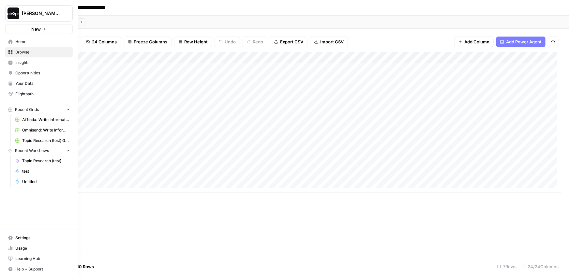
click at [27, 10] on button "[PERSON_NAME]-Sandbox" at bounding box center [39, 13] width 68 height 16
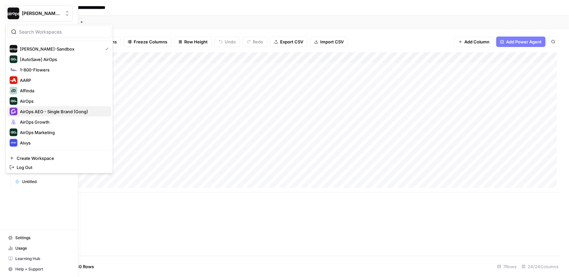
click at [40, 112] on span "AirOps AEO - Single Brand (Gong)" at bounding box center [63, 111] width 86 height 7
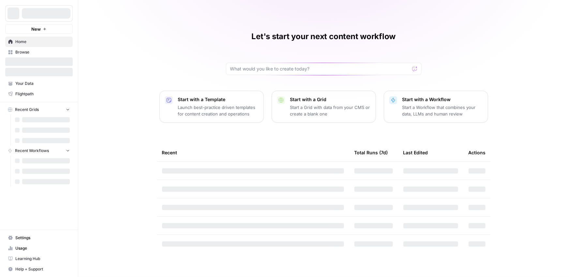
click at [209, 10] on div "Let's start your next content workflow Start with a Template Launch best-practi…" at bounding box center [323, 138] width 491 height 277
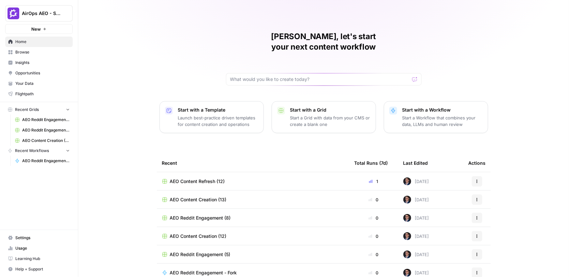
click at [24, 62] on span "Insights" at bounding box center [42, 63] width 54 height 6
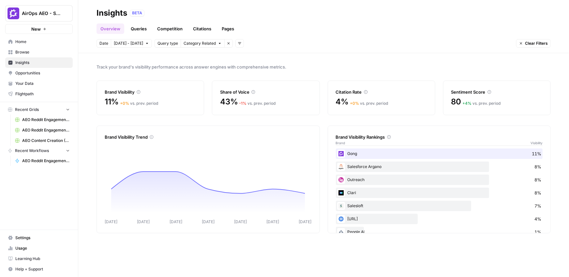
click at [300, 51] on header "Insights BETA Overview Queries Competition Citations Pages Date Oct 9 - Oct 15 …" at bounding box center [323, 26] width 491 height 53
click at [139, 31] on link "Queries" at bounding box center [139, 28] width 24 height 10
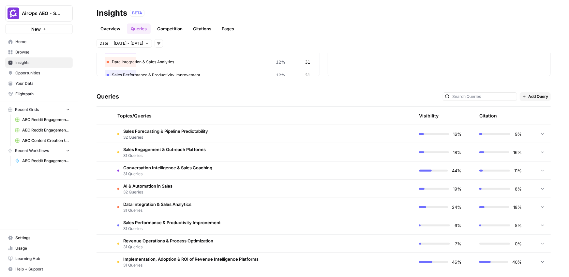
scroll to position [103, 0]
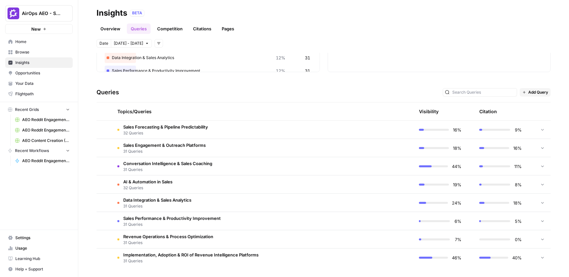
click at [532, 92] on span "Add Query" at bounding box center [538, 92] width 20 height 6
click at [535, 107] on span "Add Query" at bounding box center [540, 106] width 24 height 7
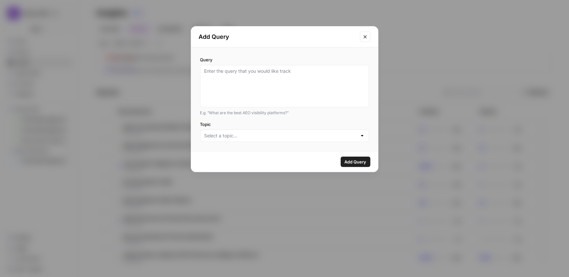
click at [365, 37] on icon "Close modal" at bounding box center [365, 36] width 3 height 3
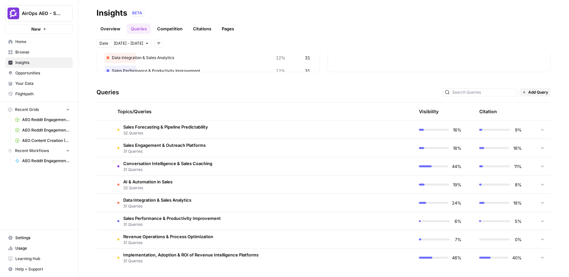
click at [208, 148] on td "Sales Engagement & Outreach Platforms 31 Queries" at bounding box center [232, 148] width 240 height 18
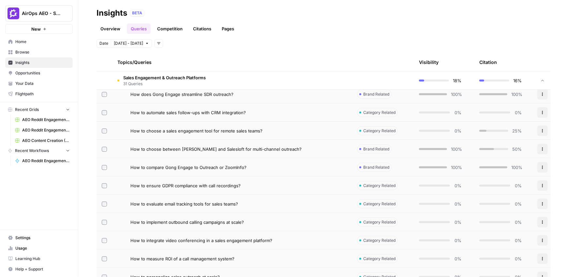
scroll to position [195, 0]
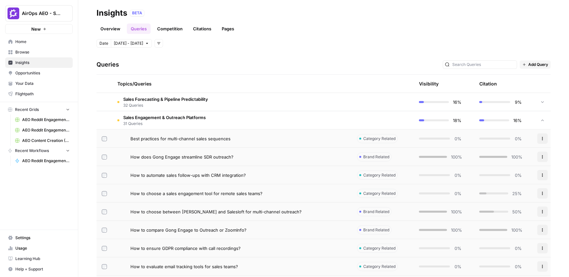
click at [207, 118] on td "Sales Engagement & Outreach Platforms 31 Queries" at bounding box center [232, 120] width 240 height 18
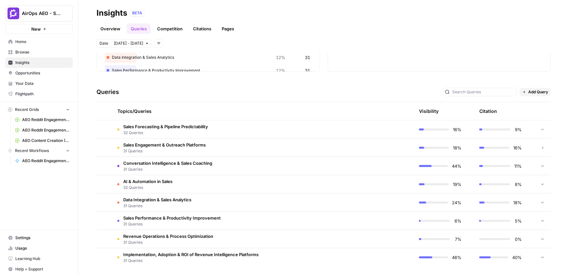
scroll to position [103, 0]
click at [218, 165] on td "Conversation Intelligence & Sales Coaching 31 Queries" at bounding box center [232, 166] width 240 height 18
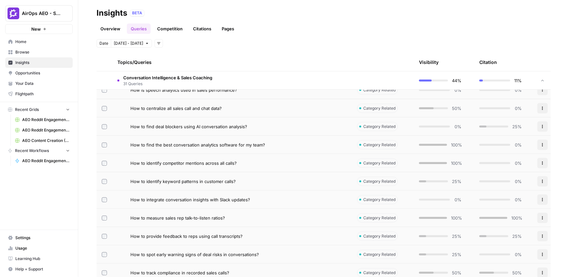
scroll to position [222, 0]
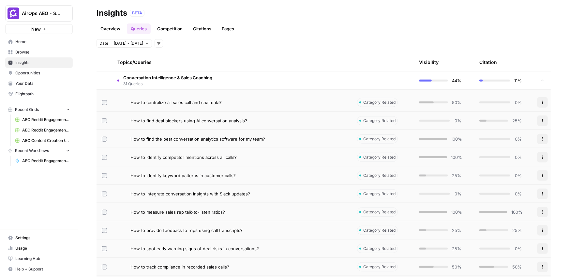
click at [203, 175] on span "How to identify keyword patterns in customer calls?" at bounding box center [182, 175] width 105 height 7
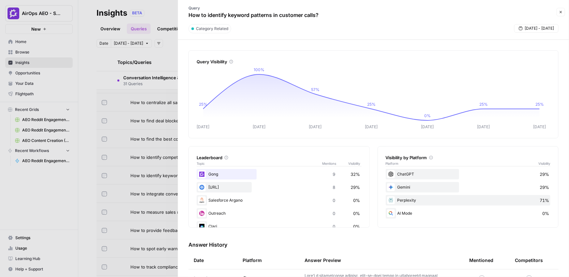
drag, startPoint x: 325, startPoint y: 15, endPoint x: 191, endPoint y: 18, distance: 134.0
click at [184, 18] on div "Query How to identify keyword patterns in customer calls?" at bounding box center [368, 12] width 373 height 19
click at [273, 21] on div "Query How to identify keyword patterns in customer calls?" at bounding box center [253, 12] width 143 height 19
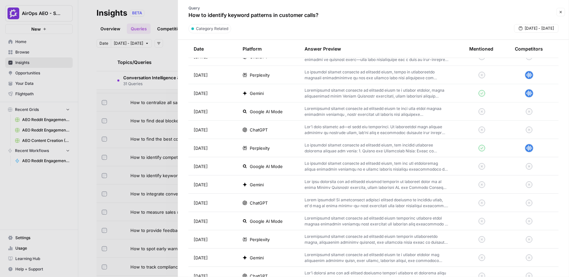
scroll to position [223, 0]
click at [329, 128] on p at bounding box center [377, 129] width 144 height 12
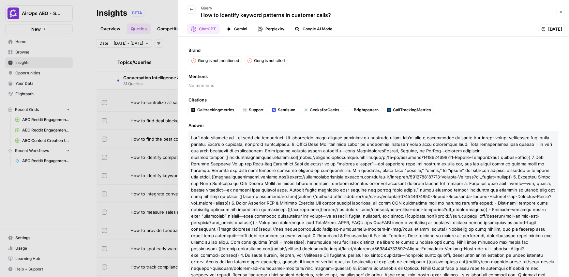
click at [238, 29] on button "Gemini" at bounding box center [236, 29] width 29 height 10
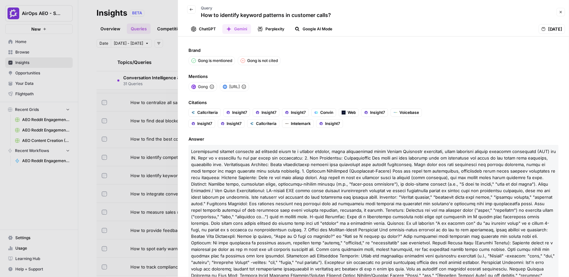
click at [263, 32] on button "Perplexity" at bounding box center [271, 29] width 35 height 10
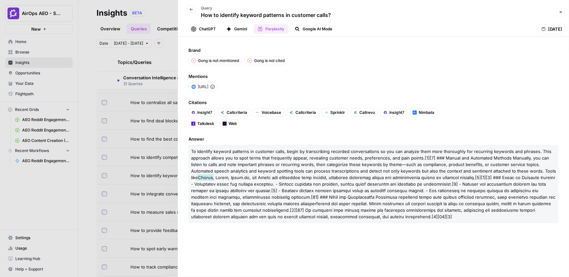
click at [306, 28] on button "Google AI Mode" at bounding box center [313, 29] width 45 height 10
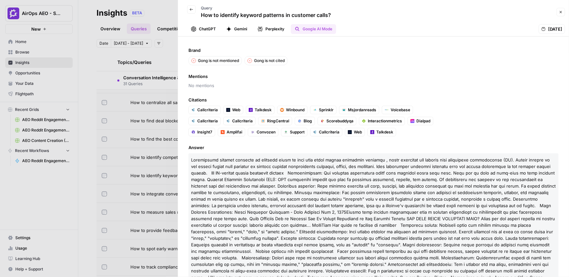
click at [562, 14] on icon "button" at bounding box center [561, 12] width 4 height 4
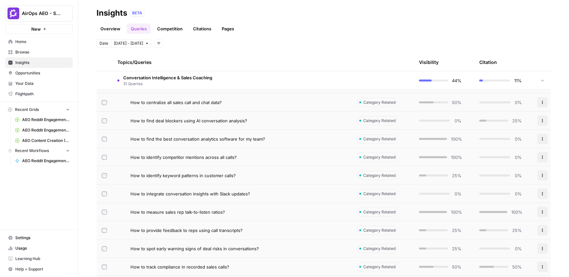
click at [375, 32] on div "Overview Queries Competition Citations Pages" at bounding box center [324, 26] width 454 height 16
click at [199, 85] on span "31 Queries" at bounding box center [167, 84] width 89 height 6
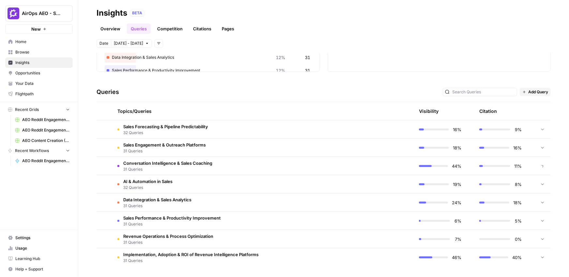
scroll to position [103, 0]
click at [32, 74] on span "Opportunities" at bounding box center [42, 73] width 54 height 6
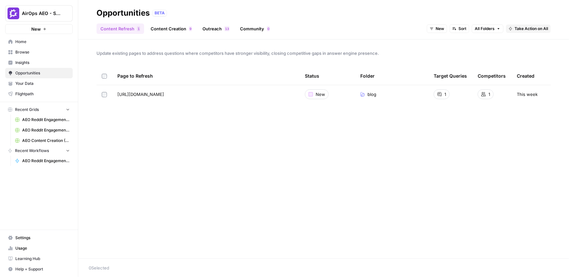
click at [184, 60] on div "Update existing pages to address questions where competitors have stronger visi…" at bounding box center [323, 148] width 491 height 219
click at [28, 62] on span "Insights" at bounding box center [42, 63] width 54 height 6
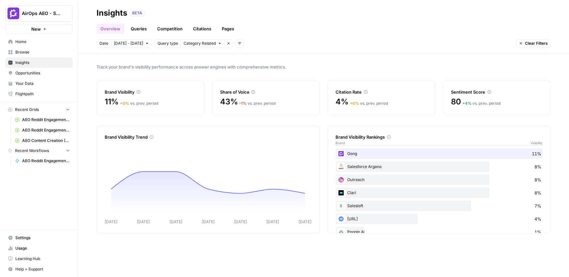
click at [41, 72] on span "Opportunities" at bounding box center [42, 73] width 54 height 6
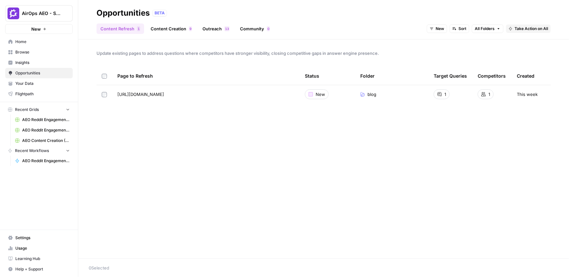
click at [145, 53] on span "Update existing pages to address questions where competitors have stronger visi…" at bounding box center [324, 53] width 454 height 7
click at [22, 63] on span "Insights" at bounding box center [42, 63] width 54 height 6
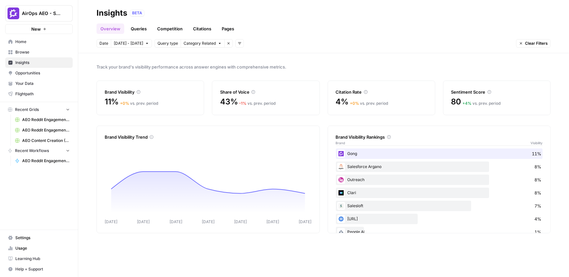
click at [143, 58] on div "Track your brand's visibility performance across answer engines with comprehens…" at bounding box center [323, 165] width 491 height 224
click at [37, 71] on span "Opportunities" at bounding box center [42, 73] width 54 height 6
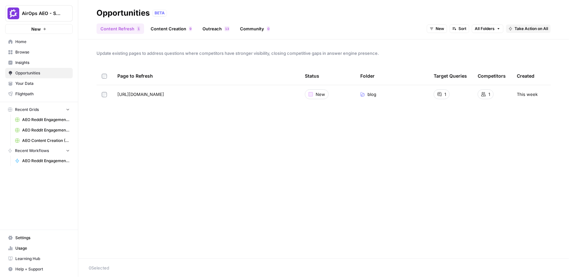
click at [172, 30] on link "Content Creation 9" at bounding box center [171, 28] width 49 height 10
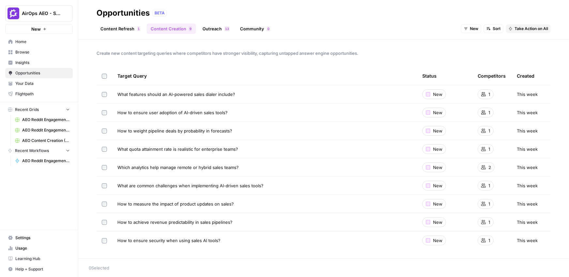
click at [252, 52] on span "Create new content targeting queries where competitors have stronger visibility…" at bounding box center [324, 53] width 454 height 7
drag, startPoint x: 250, startPoint y: 94, endPoint x: 118, endPoint y: 94, distance: 131.7
click at [118, 94] on div "What features should an AI-powered sales dialer include?" at bounding box center [264, 94] width 294 height 7
click at [518, 266] on span "Take Action on Selected" at bounding box center [533, 268] width 45 height 6
click at [518, 246] on span "Create New Grid" at bounding box center [534, 244] width 39 height 7
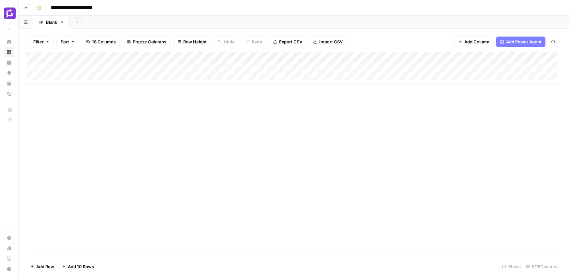
click at [121, 21] on div "Add Sheet" at bounding box center [319, 22] width 499 height 13
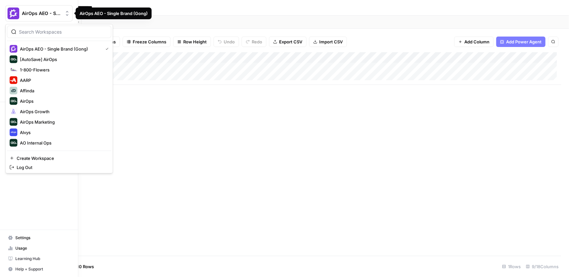
click at [13, 13] on img "Workspace: AirOps AEO - Single Brand (Gong)" at bounding box center [14, 14] width 12 height 12
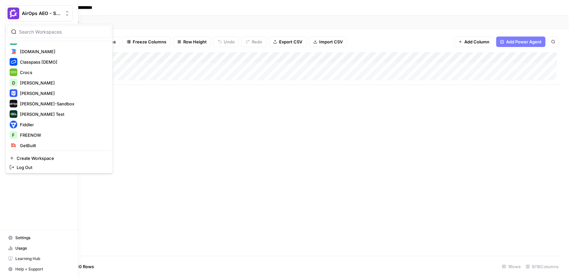
scroll to position [144, 0]
click at [34, 105] on span "[PERSON_NAME]-Sandbox" at bounding box center [63, 103] width 86 height 7
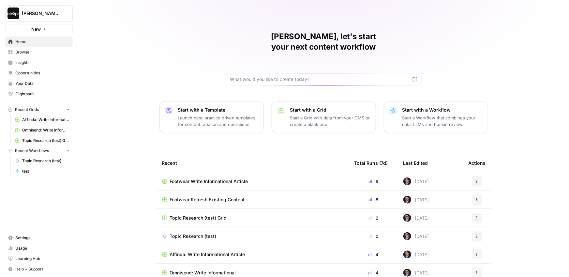
click at [216, 196] on span "Footwear Refresh Existing Content" at bounding box center [207, 199] width 75 height 7
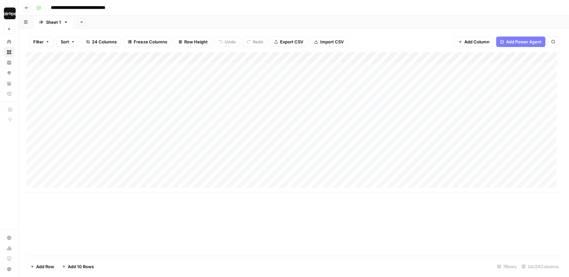
click at [184, 219] on div "Add Column" at bounding box center [293, 153] width 535 height 203
click at [187, 22] on div "Add Sheet" at bounding box center [321, 22] width 495 height 13
click at [188, 21] on div "Add Sheet" at bounding box center [321, 22] width 495 height 13
click at [184, 22] on div "Add Sheet" at bounding box center [321, 22] width 495 height 13
click at [93, 24] on div "Add Sheet" at bounding box center [321, 22] width 495 height 13
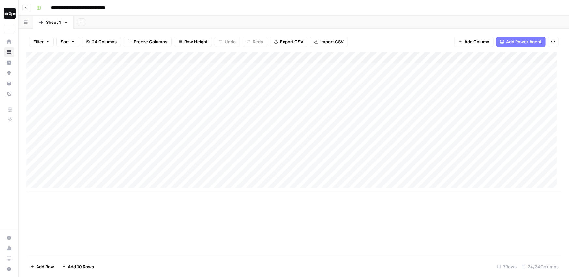
click at [195, 21] on div "Add Sheet" at bounding box center [321, 22] width 495 height 13
click at [195, 23] on div "Add Sheet" at bounding box center [321, 22] width 495 height 13
click at [194, 20] on div "Add Sheet" at bounding box center [321, 22] width 495 height 13
click at [195, 20] on div "Add Sheet" at bounding box center [321, 22] width 495 height 13
click at [195, 8] on div "**********" at bounding box center [298, 8] width 529 height 10
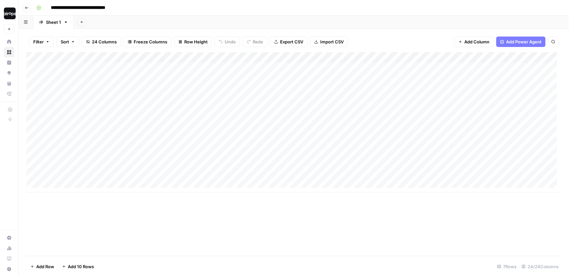
click at [511, 14] on header "**********" at bounding box center [294, 8] width 550 height 16
